Goal: Task Accomplishment & Management: Manage account settings

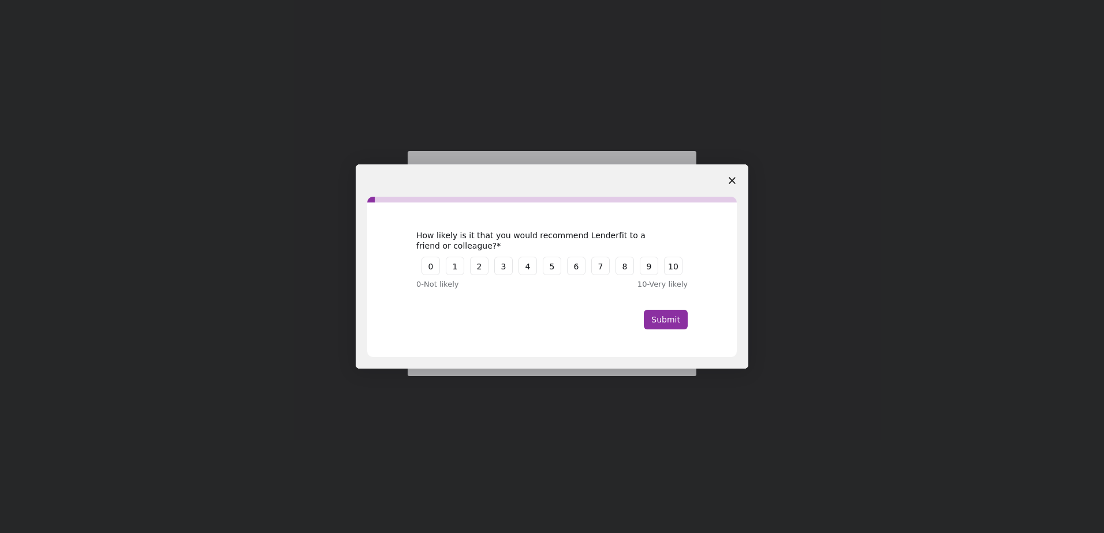
click at [733, 179] on polygon "Close survey" at bounding box center [732, 180] width 7 height 7
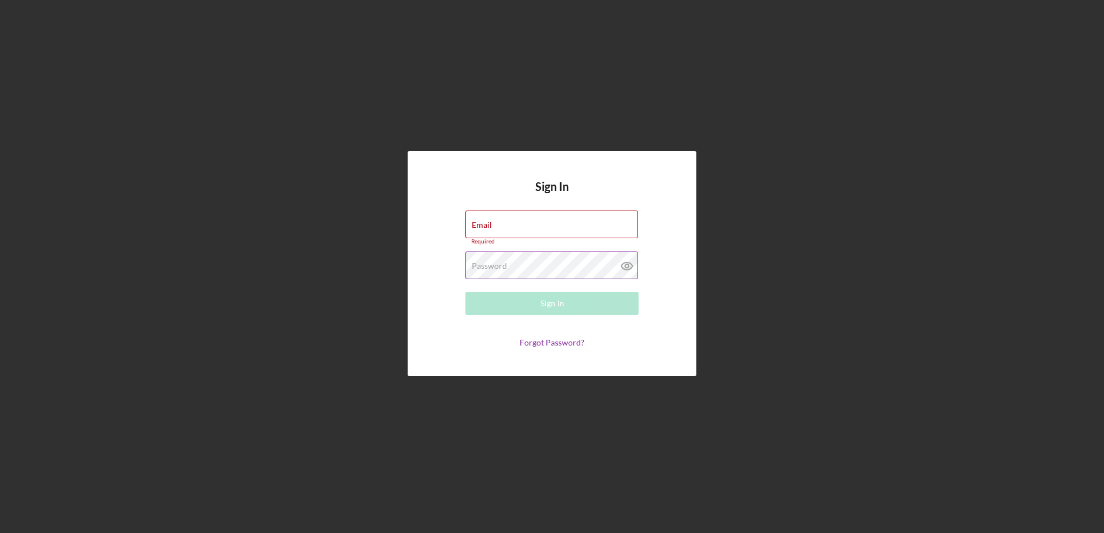
type input "[EMAIL_ADDRESS][DOMAIN_NAME]"
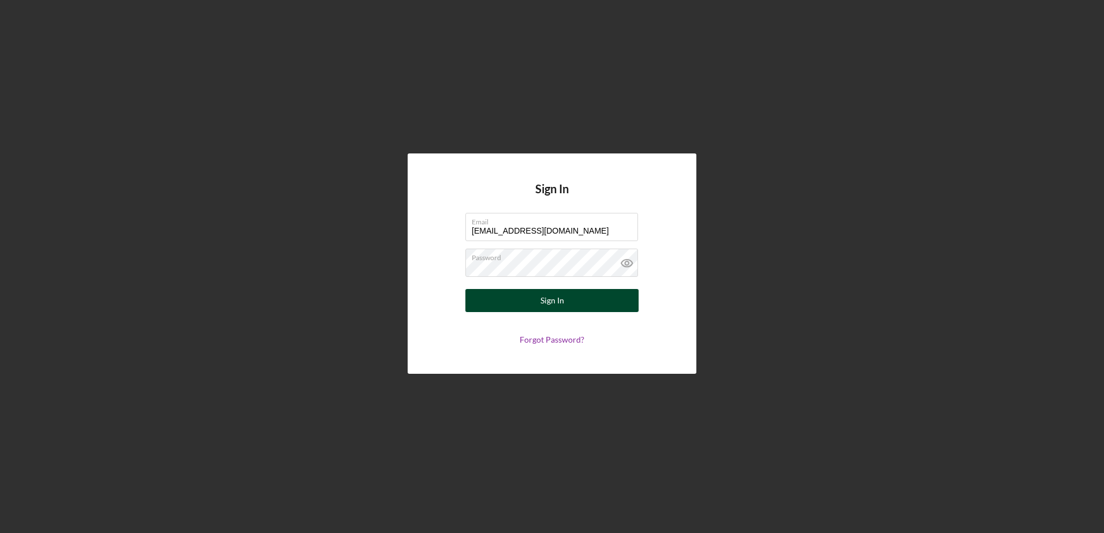
click at [481, 293] on button "Sign In" at bounding box center [551, 300] width 173 height 23
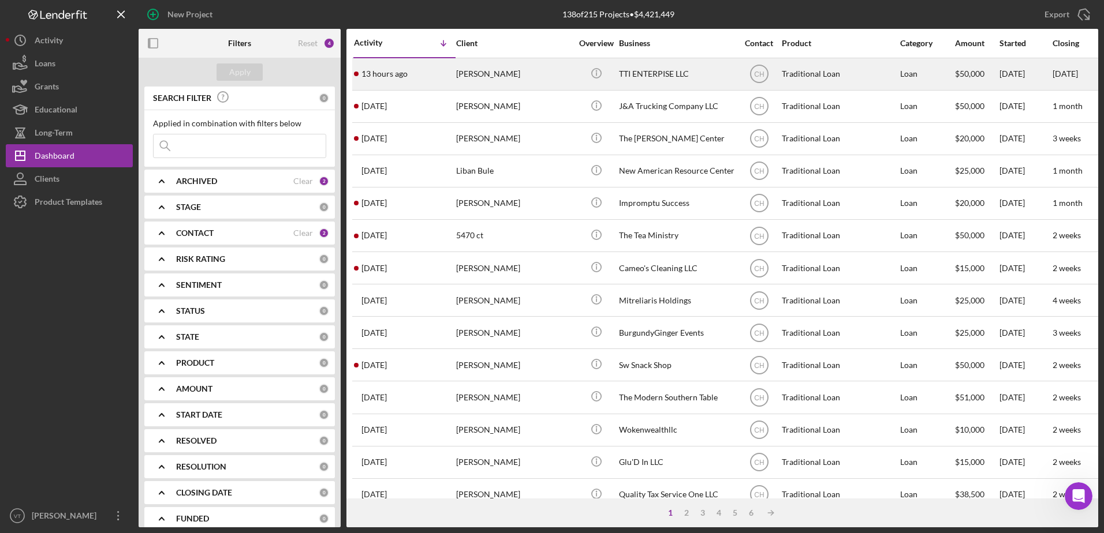
click at [493, 74] on div "[PERSON_NAME]" at bounding box center [513, 74] width 115 height 31
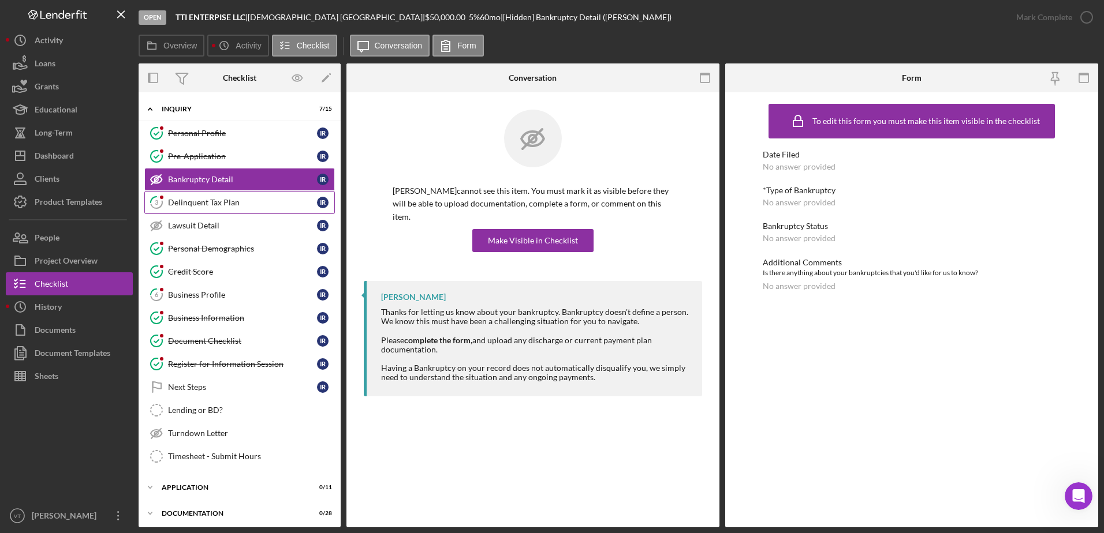
click at [267, 203] on div "Delinquent Tax Plan" at bounding box center [242, 202] width 149 height 9
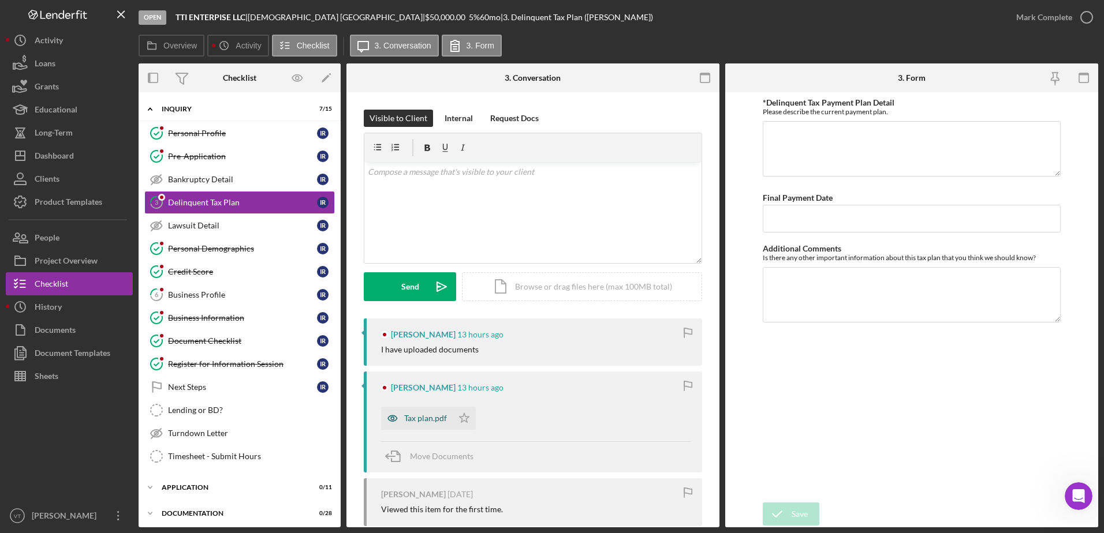
click at [404, 419] on div "Tax plan.pdf" at bounding box center [425, 418] width 43 height 9
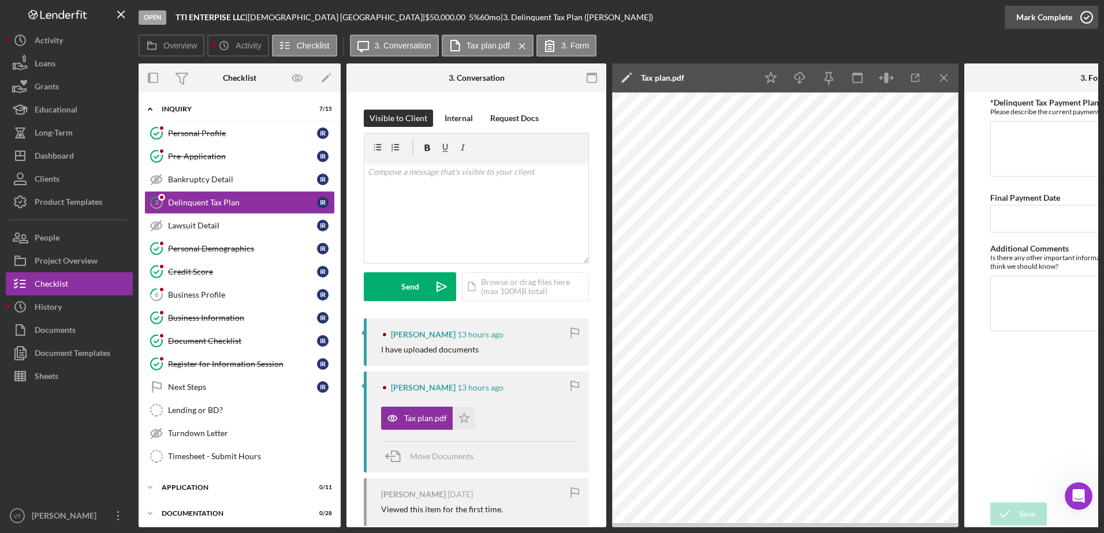
click at [1093, 18] on icon "button" at bounding box center [1086, 17] width 29 height 29
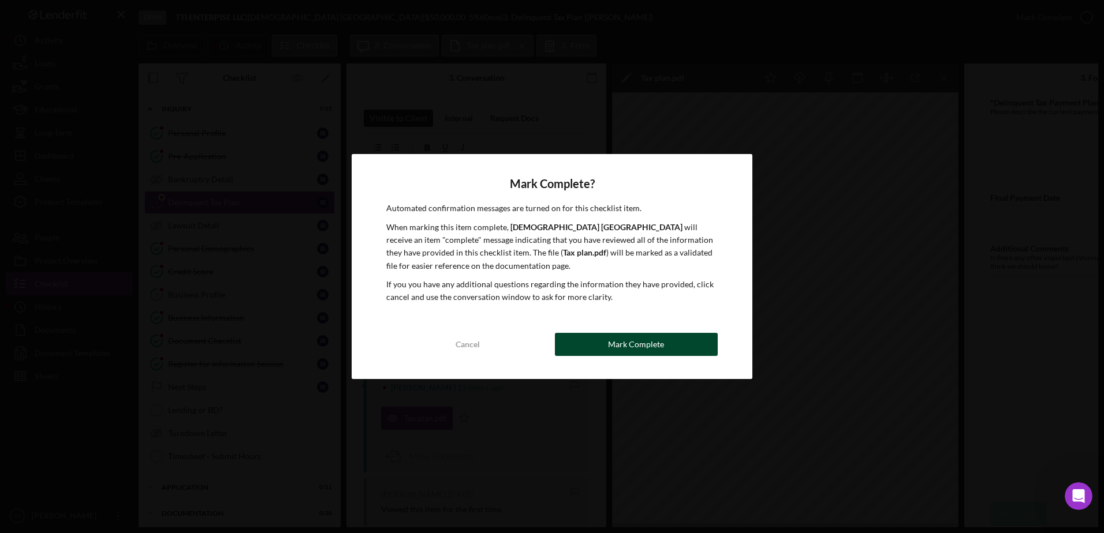
click at [663, 346] on button "Mark Complete" at bounding box center [636, 344] width 163 height 23
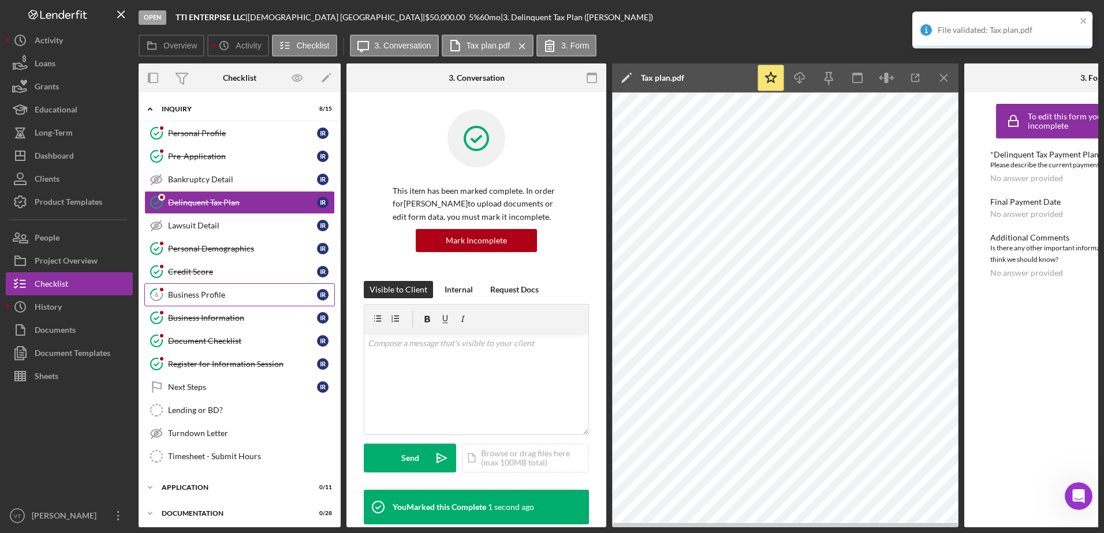
click at [260, 302] on link "6 Business Profile I R" at bounding box center [239, 294] width 191 height 23
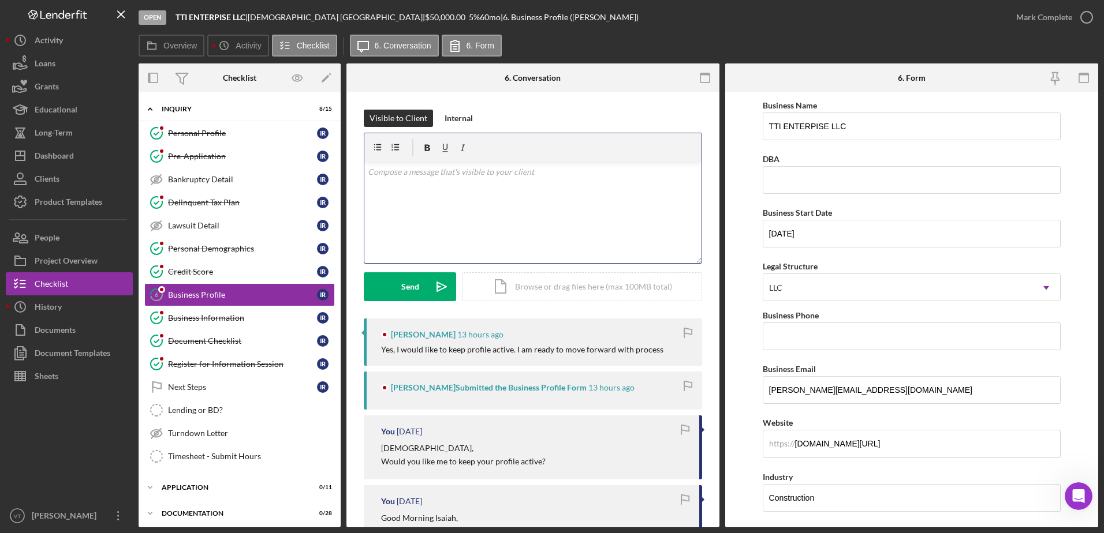
click at [573, 211] on div "v Color teal Color pink Remove color Add row above Add row below Add column bef…" at bounding box center [532, 212] width 337 height 101
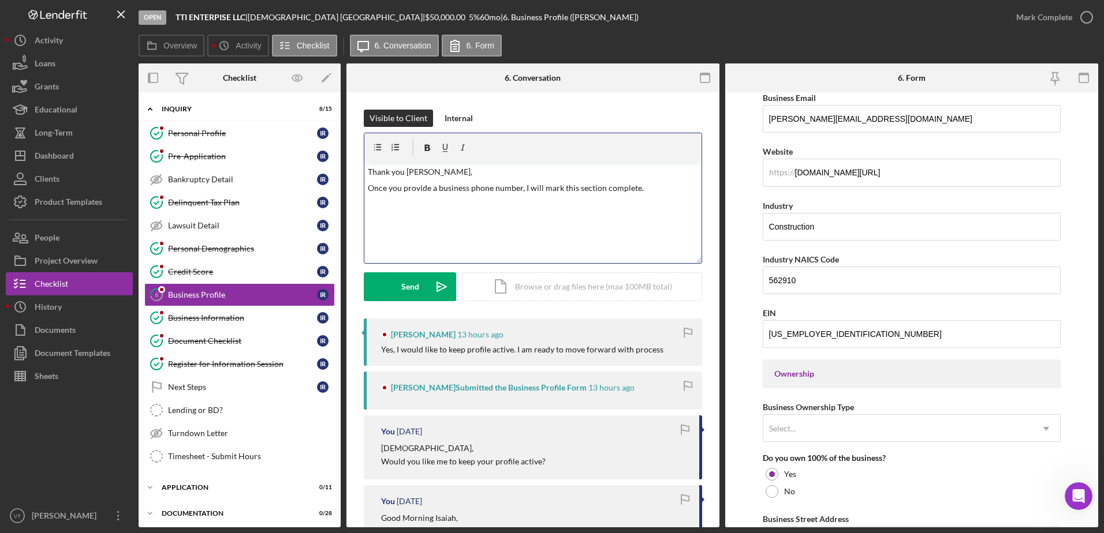
scroll to position [271, 0]
click at [519, 188] on p "Once you provide a business phone number, I will mark this section complete." at bounding box center [533, 188] width 331 height 13
click at [519, 188] on p "Once you provide a business phone number , I will mark this section complete." at bounding box center [533, 188] width 331 height 13
click at [397, 280] on button "Send Icon/icon-invite-send" at bounding box center [410, 286] width 92 height 29
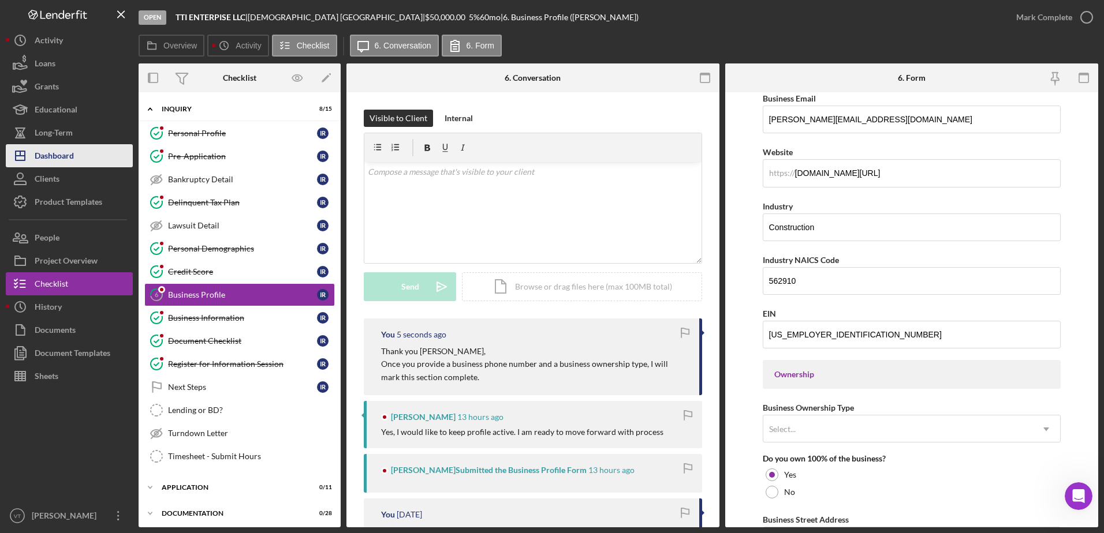
click at [94, 150] on button "Icon/Dashboard Dashboard" at bounding box center [69, 155] width 127 height 23
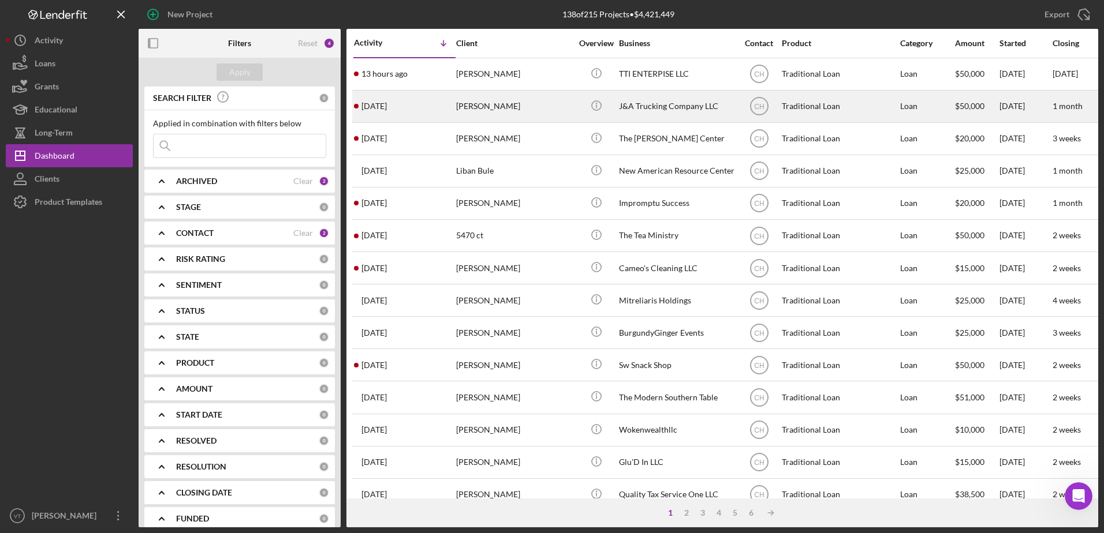
click at [510, 106] on div "[PERSON_NAME]" at bounding box center [513, 106] width 115 height 31
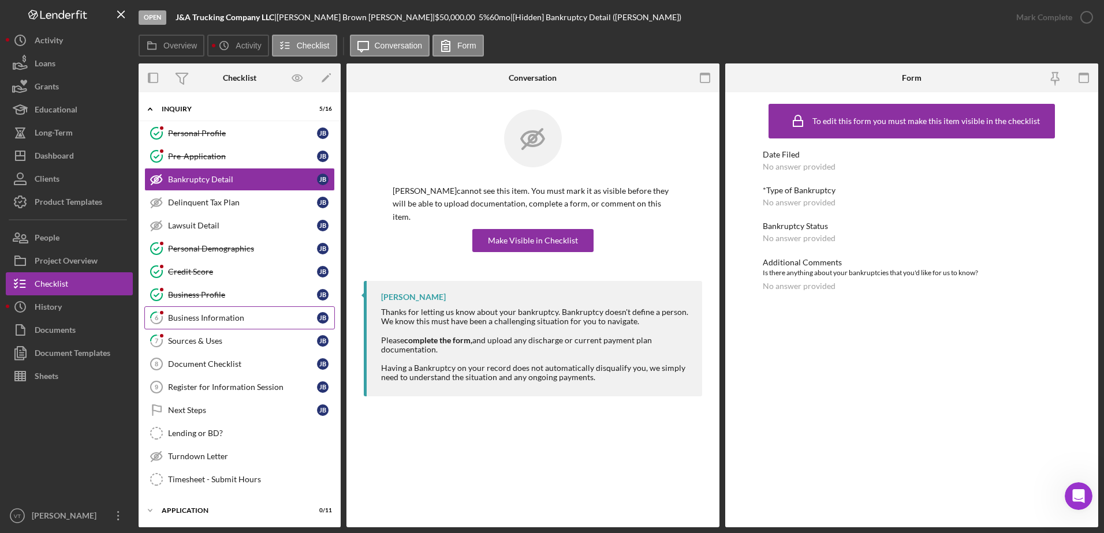
click at [249, 316] on div "Business Information" at bounding box center [242, 317] width 149 height 9
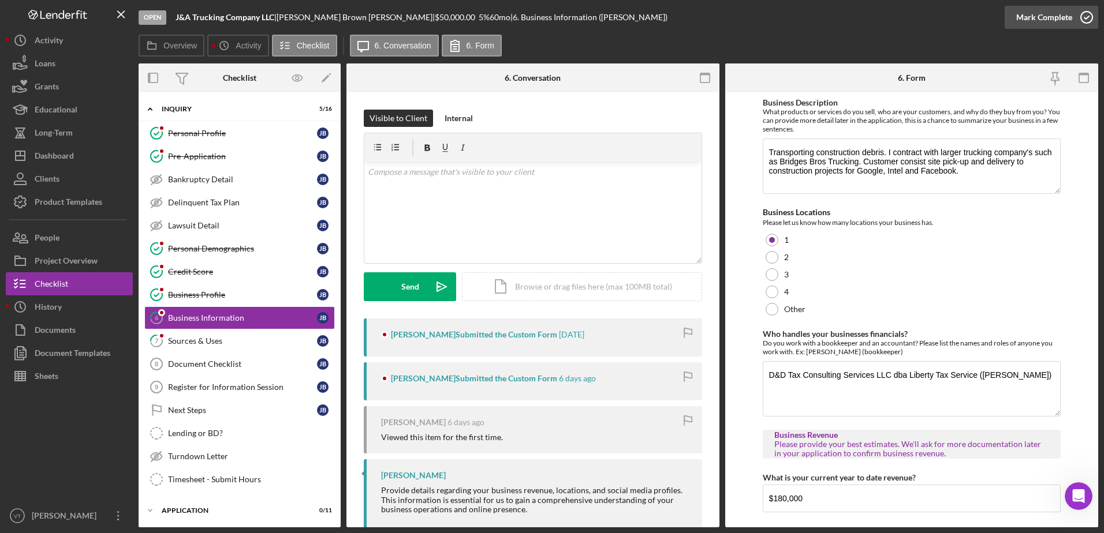
click at [1089, 23] on icon "button" at bounding box center [1086, 17] width 29 height 29
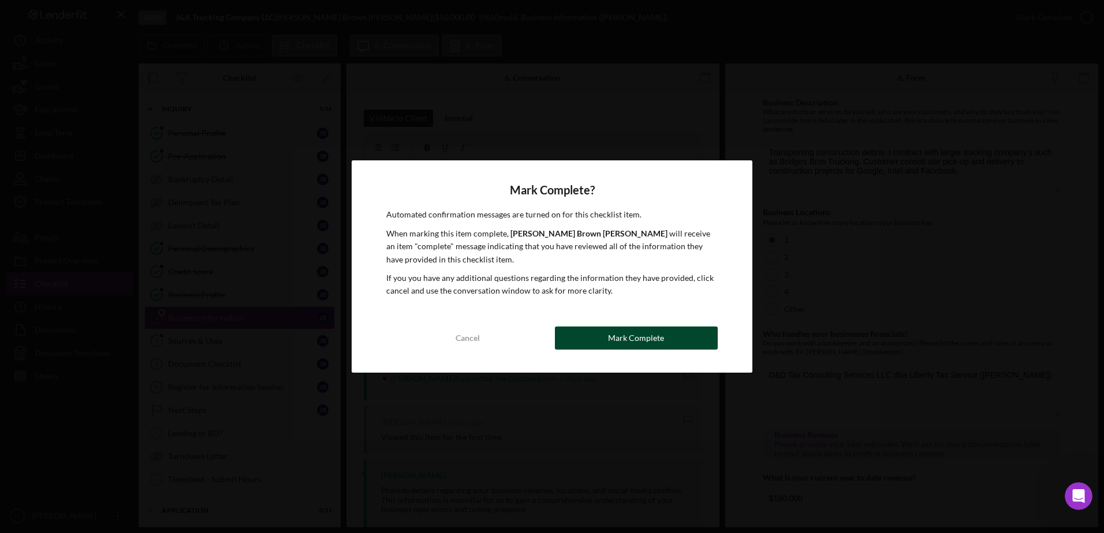
click at [695, 337] on button "Mark Complete" at bounding box center [636, 338] width 163 height 23
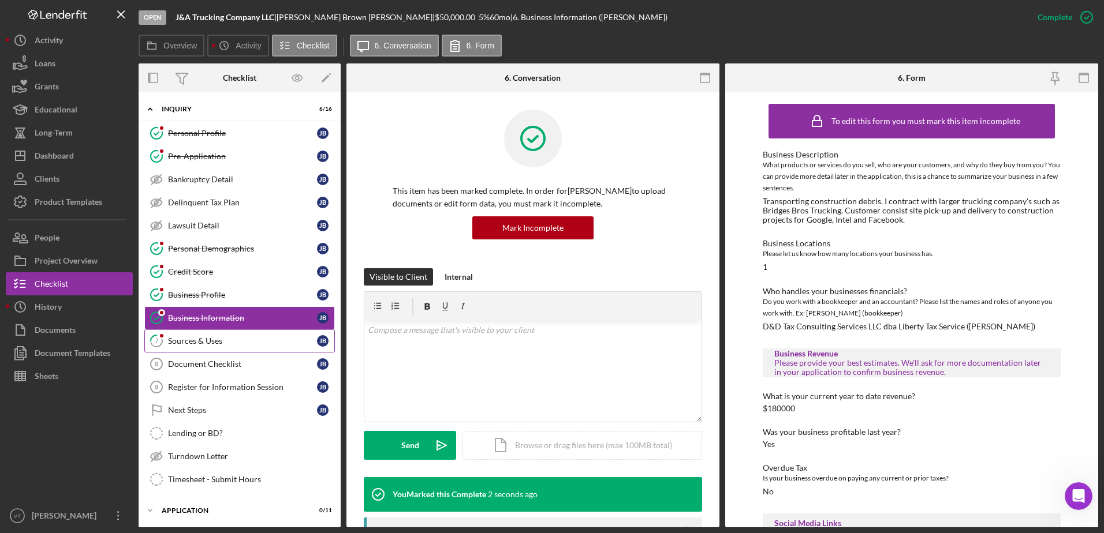
click at [252, 351] on link "7 Sources & Uses [PERSON_NAME]" at bounding box center [239, 341] width 191 height 23
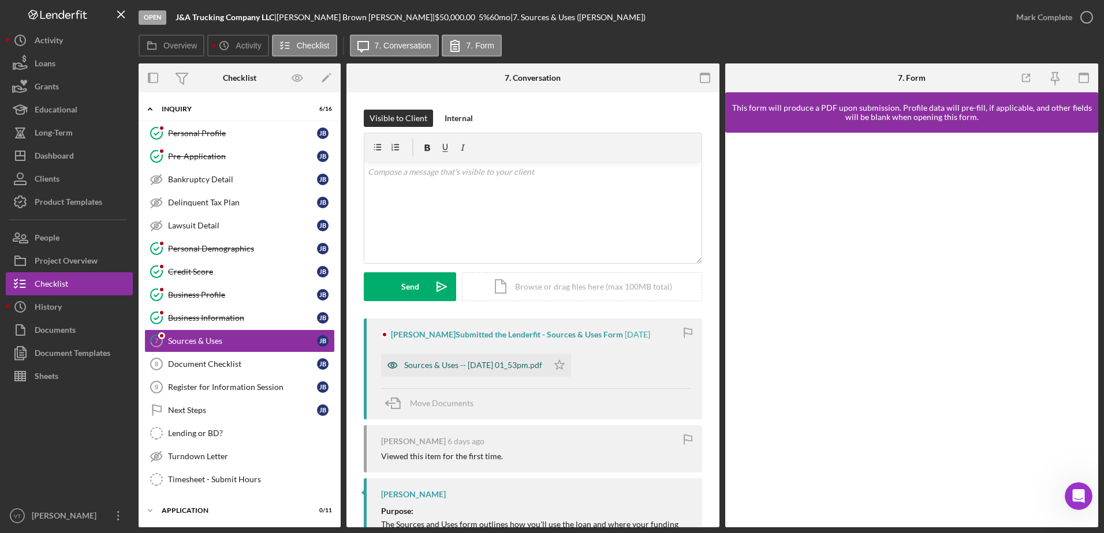
click at [538, 368] on div "Sources & Uses -- [DATE] 01_53pm.pdf" at bounding box center [464, 365] width 167 height 23
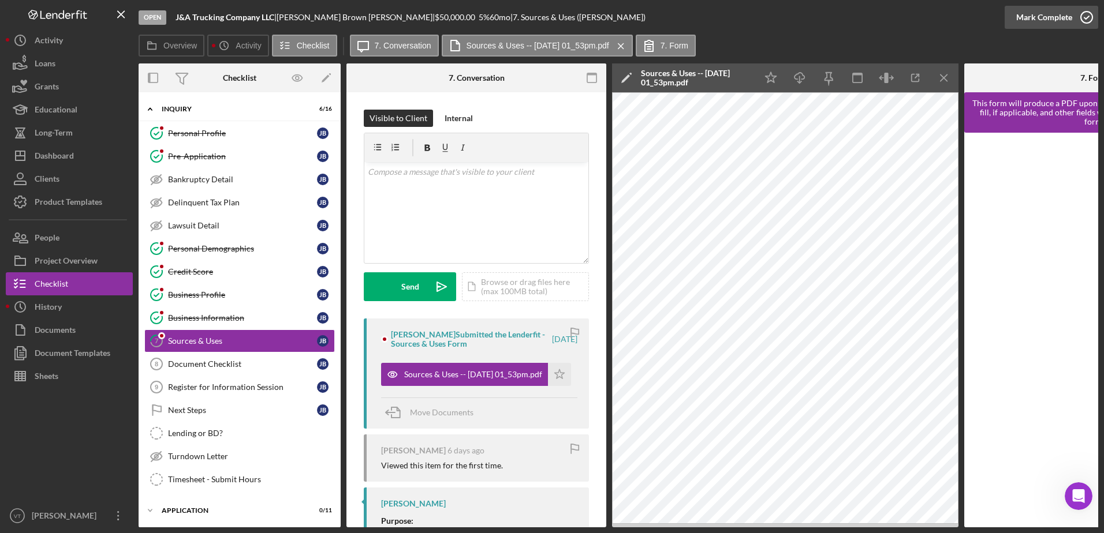
click at [1091, 13] on icon "button" at bounding box center [1086, 17] width 29 height 29
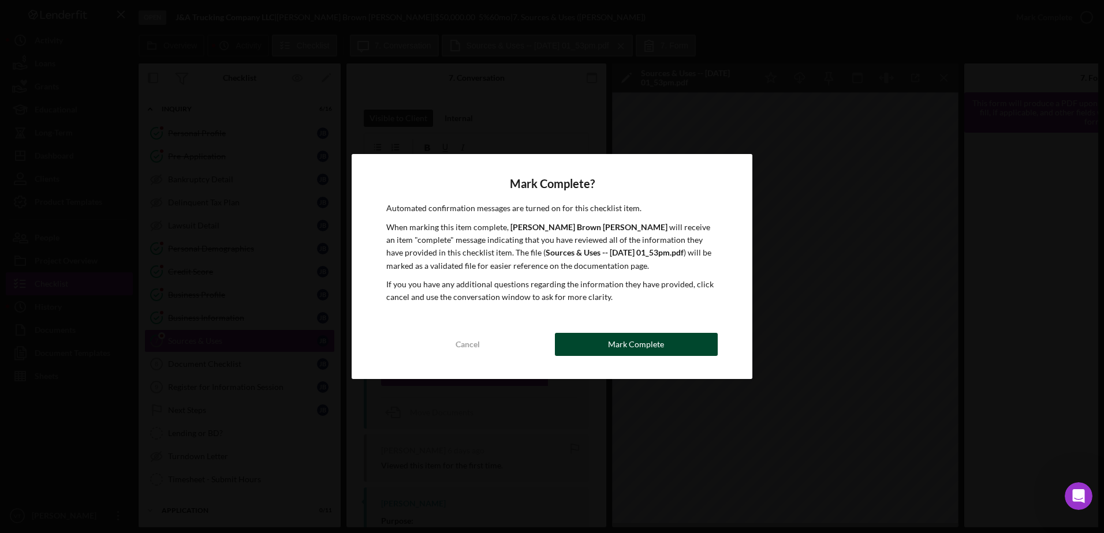
click at [657, 349] on div "Mark Complete" at bounding box center [636, 344] width 56 height 23
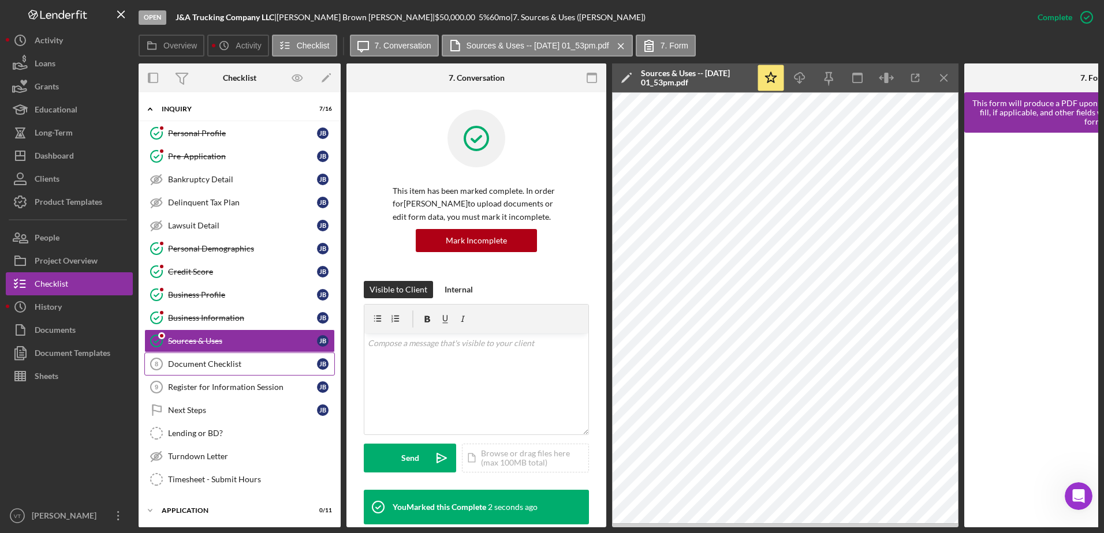
click at [279, 363] on div "Document Checklist" at bounding box center [242, 364] width 149 height 9
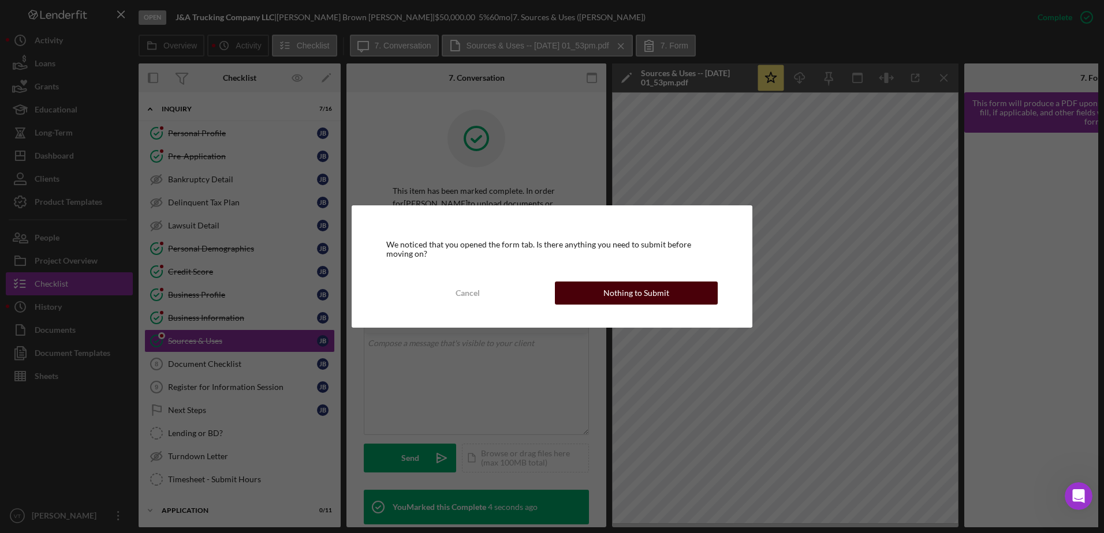
click at [569, 289] on button "Nothing to Submit" at bounding box center [636, 293] width 163 height 23
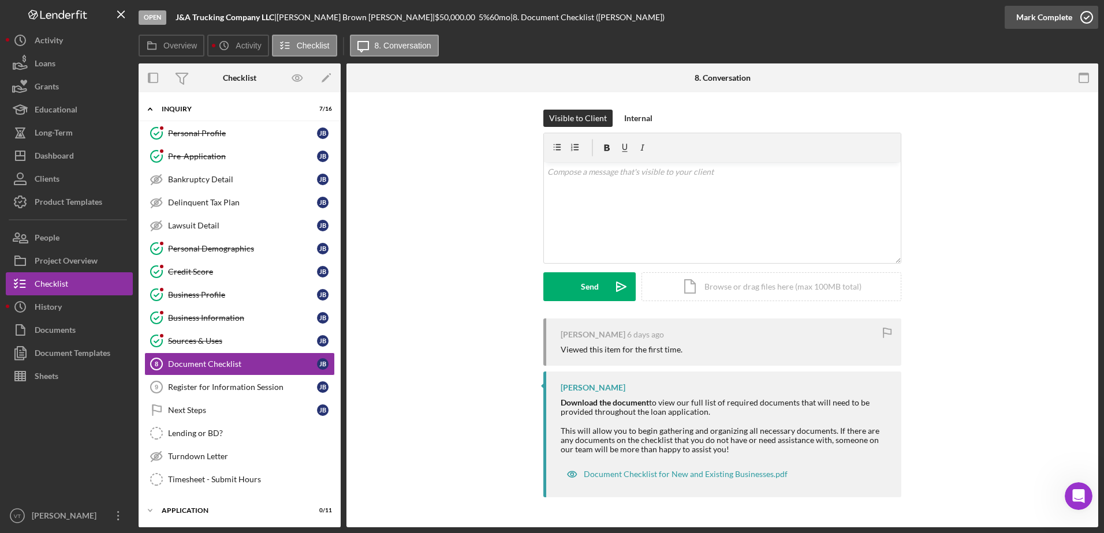
click at [1082, 21] on icon "button" at bounding box center [1086, 17] width 29 height 29
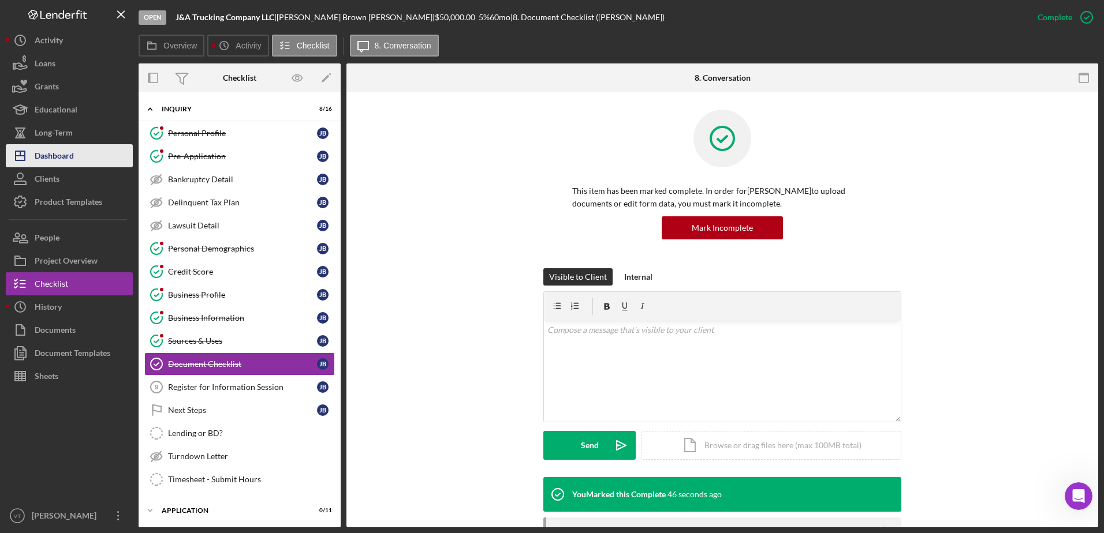
click at [51, 153] on div "Dashboard" at bounding box center [54, 157] width 39 height 26
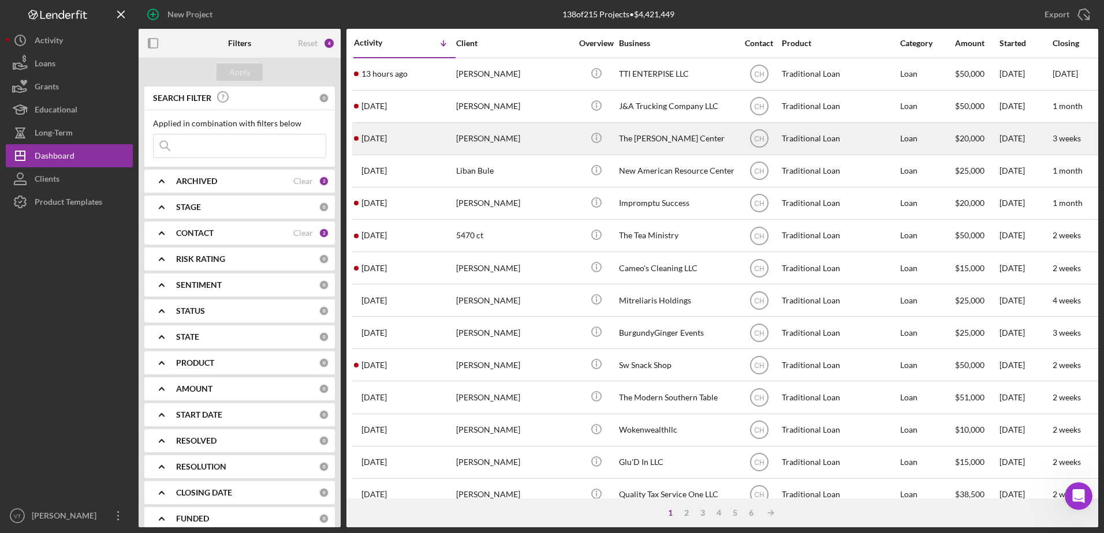
click at [513, 135] on div "[PERSON_NAME]" at bounding box center [513, 139] width 115 height 31
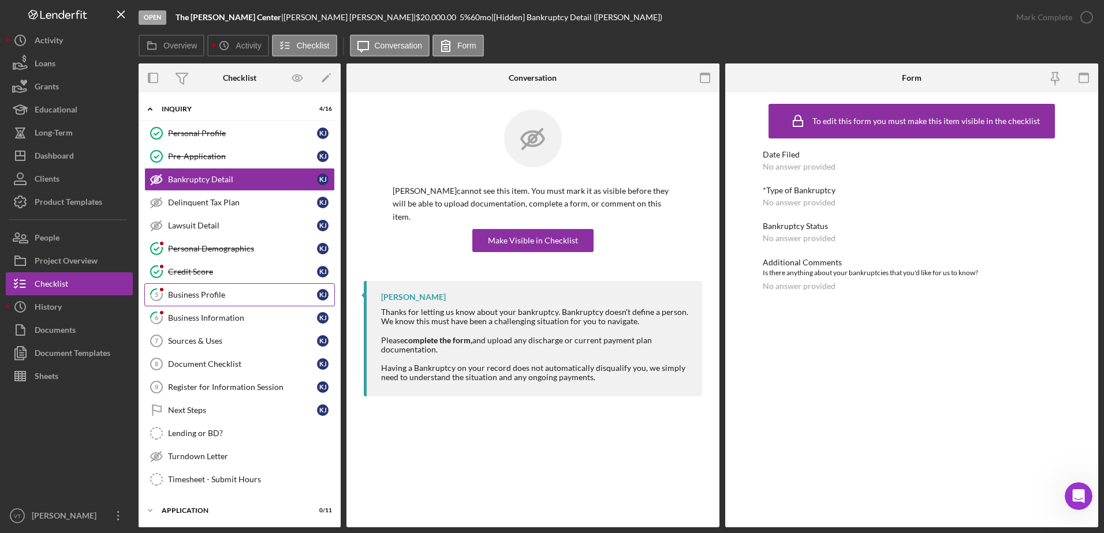
click at [264, 303] on link "5 Business Profile K J" at bounding box center [239, 294] width 191 height 23
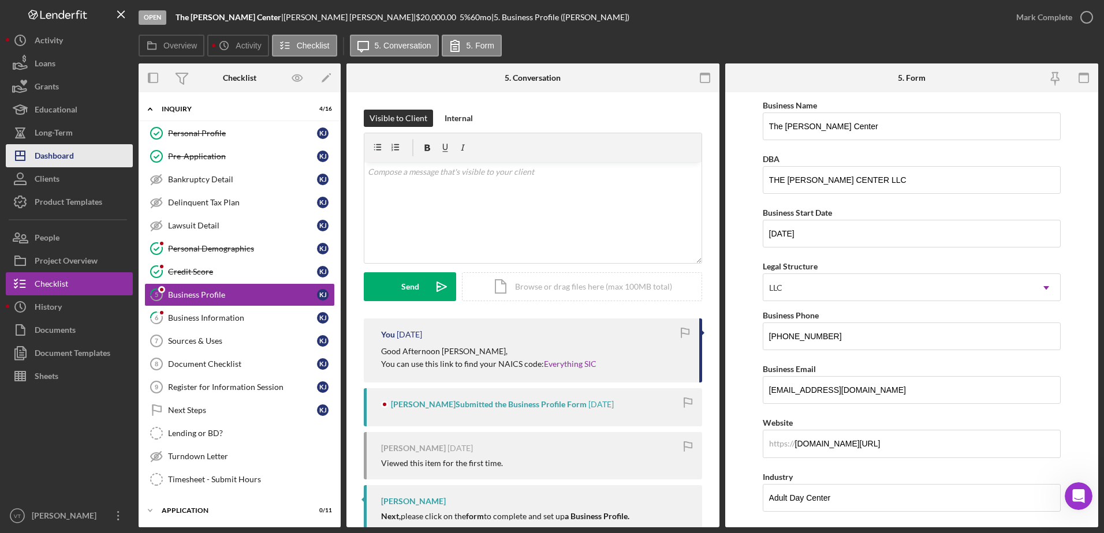
click at [79, 148] on button "Icon/Dashboard Dashboard" at bounding box center [69, 155] width 127 height 23
